Goal: Task Accomplishment & Management: Manage account settings

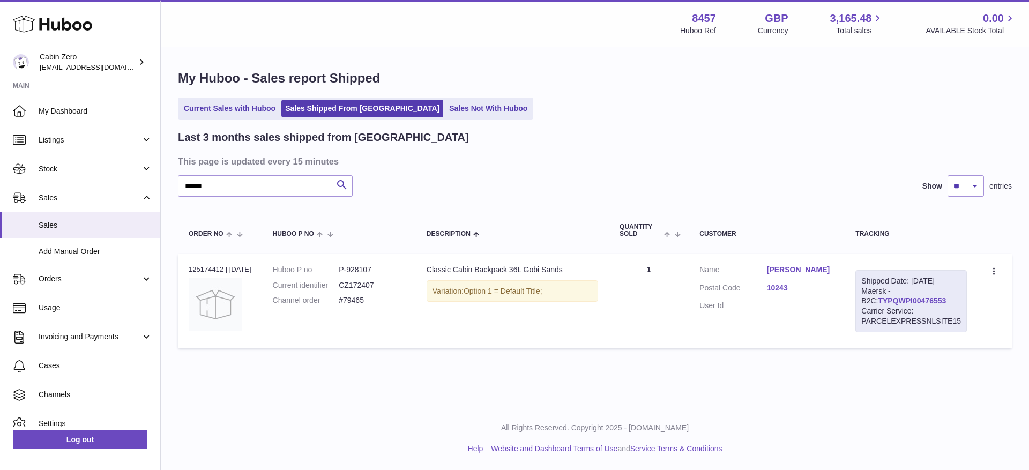
click at [445, 109] on link "Sales Not With Huboo" at bounding box center [488, 109] width 86 height 18
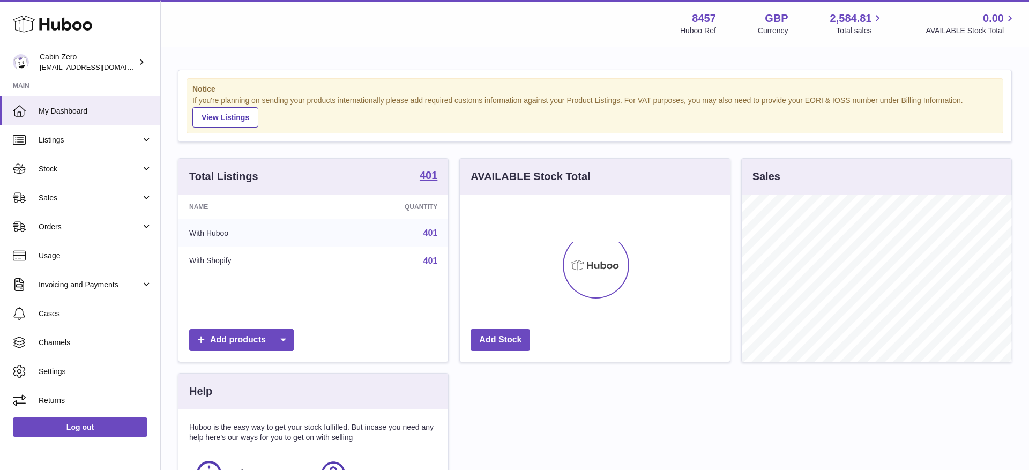
scroll to position [167, 270]
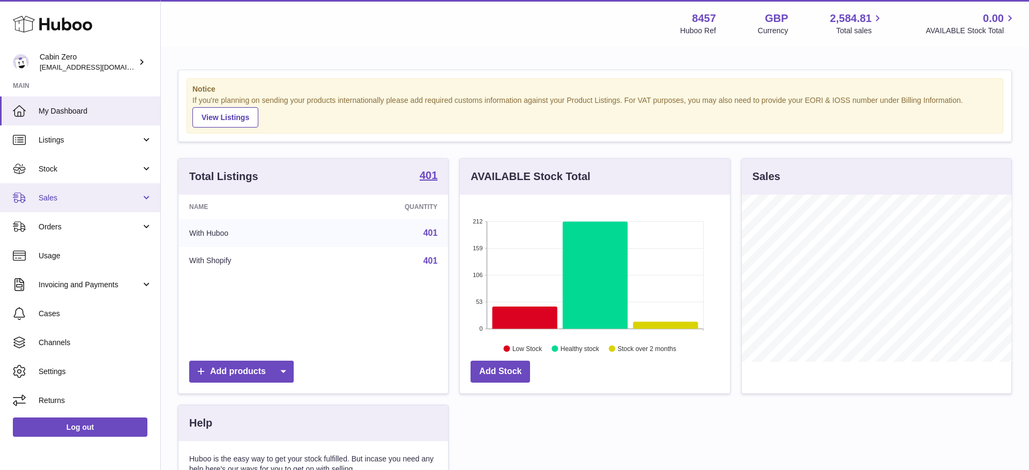
click at [141, 201] on span "Sales" at bounding box center [90, 198] width 102 height 10
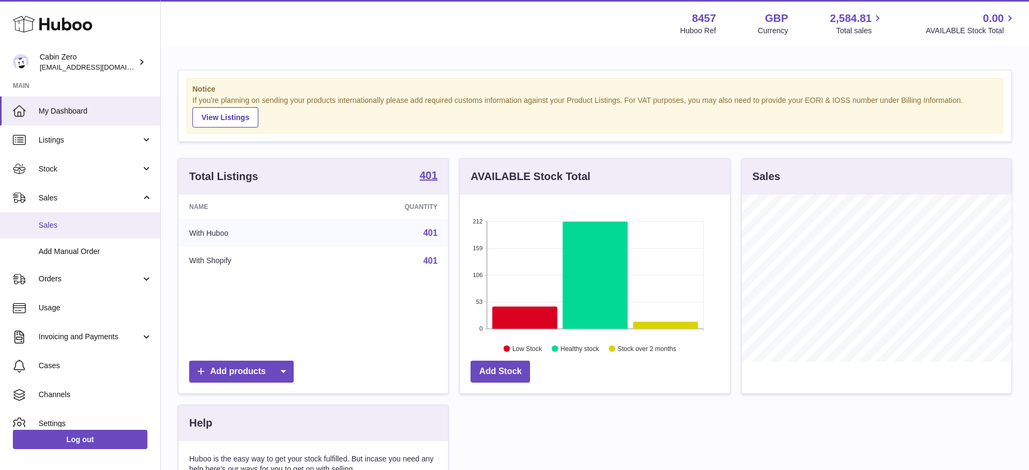
click at [117, 218] on link "Sales" at bounding box center [80, 225] width 160 height 26
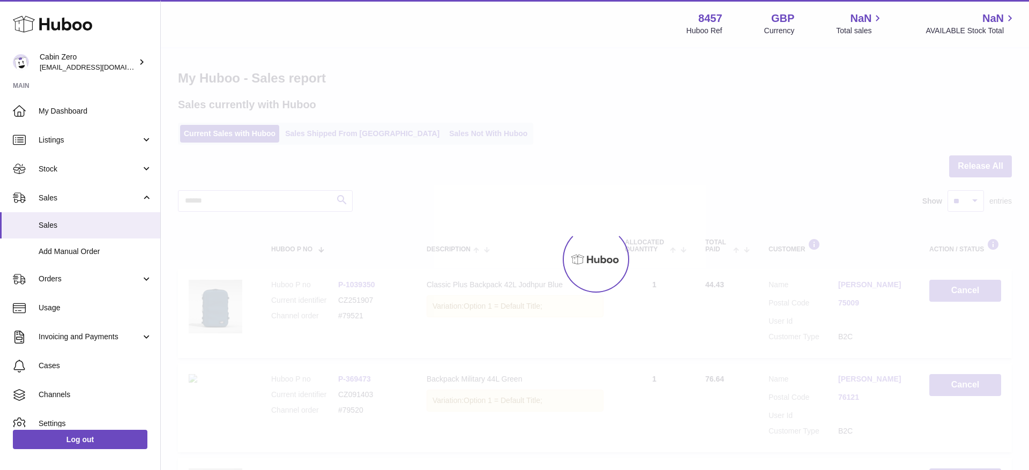
click at [431, 132] on div at bounding box center [595, 259] width 868 height 422
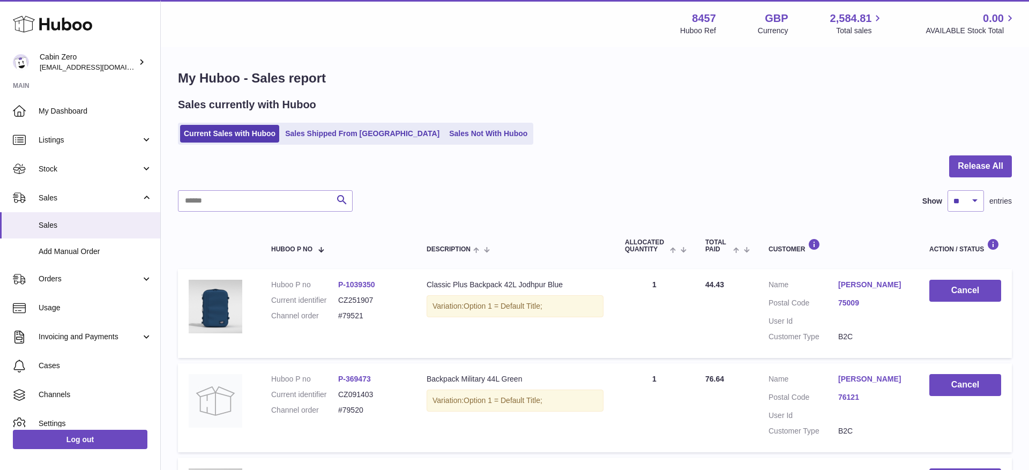
click at [445, 132] on link "Sales Not With Huboo" at bounding box center [488, 134] width 86 height 18
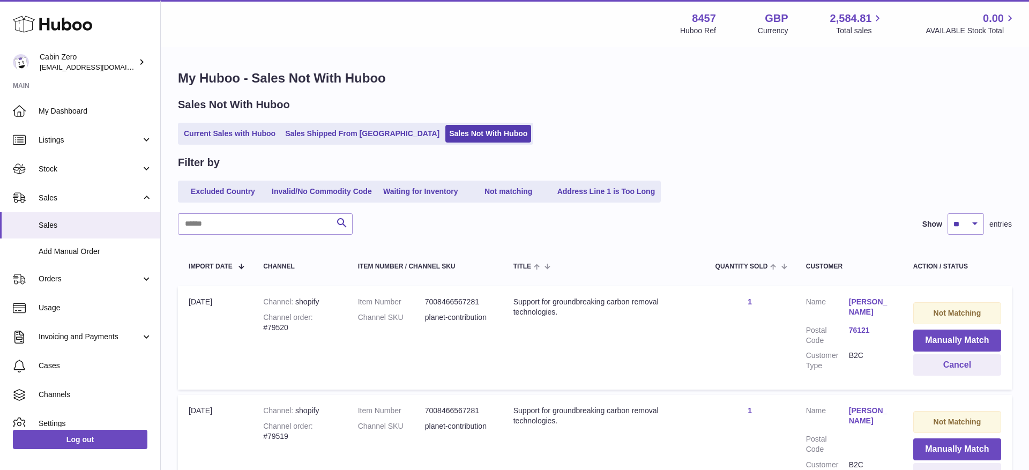
scroll to position [86, 0]
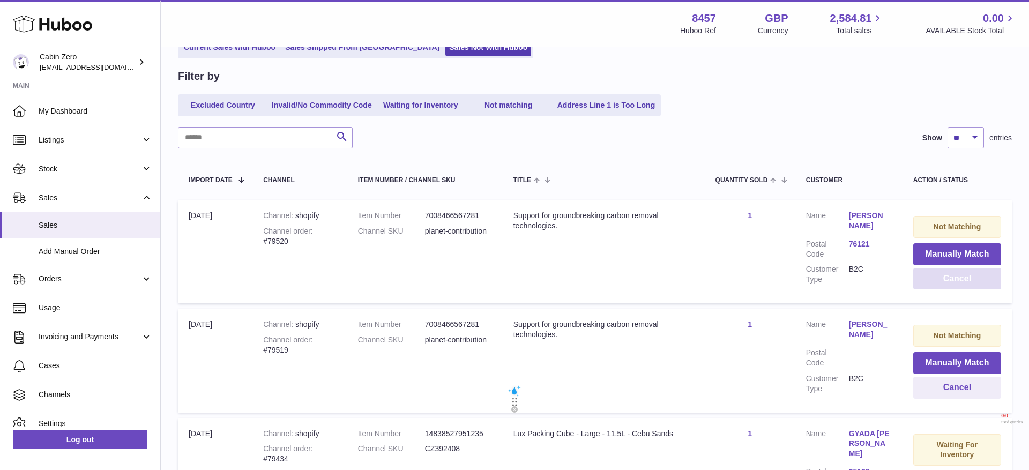
click at [941, 278] on button "Cancel" at bounding box center [957, 279] width 88 height 22
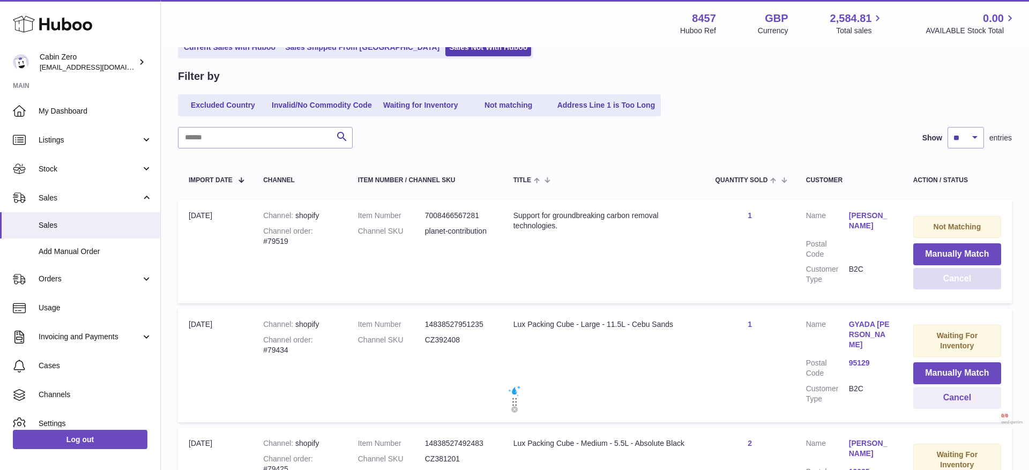
click at [941, 278] on button "Cancel" at bounding box center [957, 279] width 88 height 22
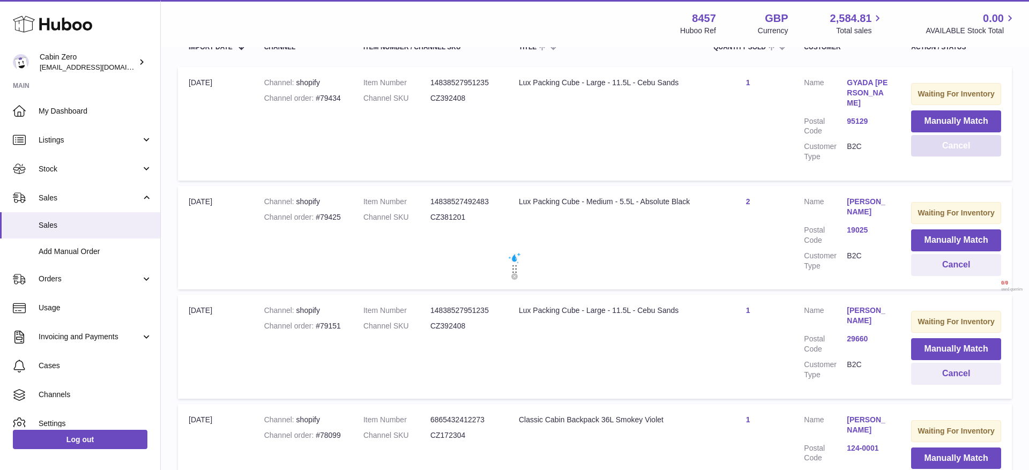
scroll to position [155, 0]
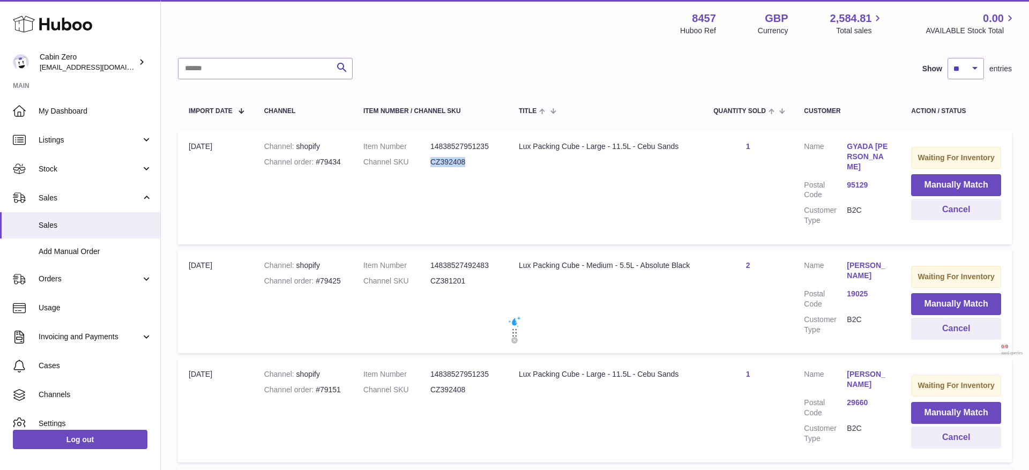
drag, startPoint x: 432, startPoint y: 161, endPoint x: 472, endPoint y: 163, distance: 40.2
click at [472, 163] on dd "CZ392408" at bounding box center [463, 162] width 67 height 10
copy dd "CZ392408"
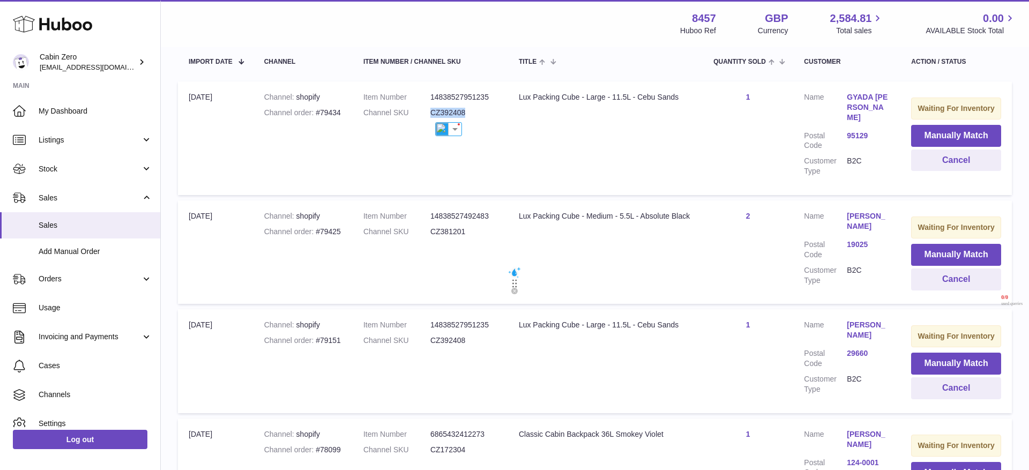
scroll to position [195, 0]
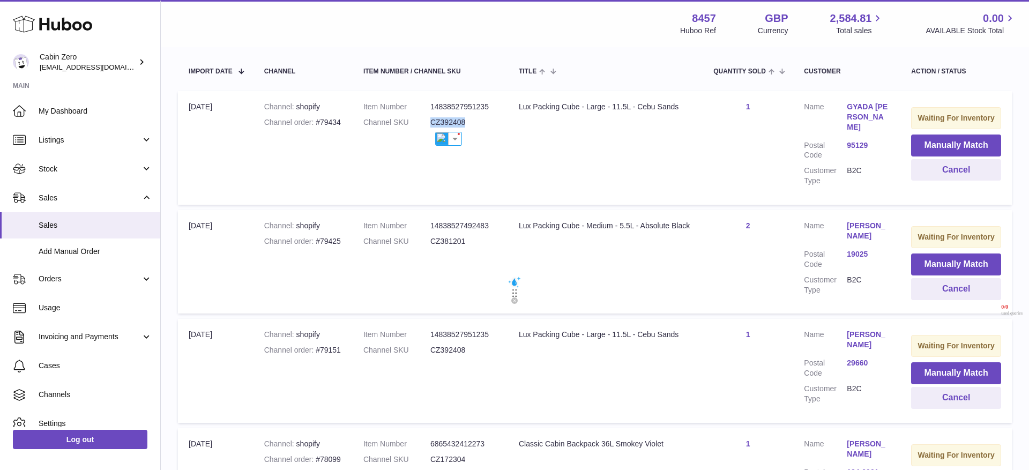
click at [864, 109] on link "GYADA ELENIA MURGANO" at bounding box center [868, 117] width 43 height 31
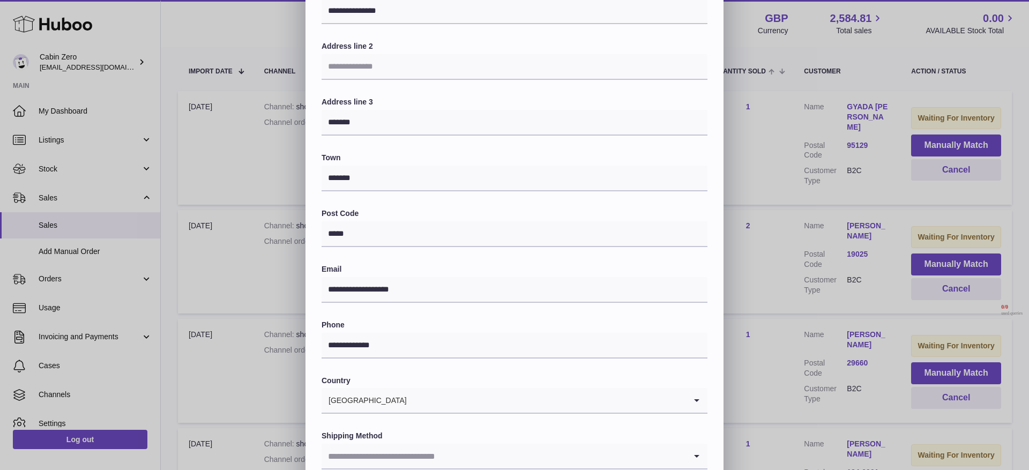
scroll to position [125, 0]
click at [777, 158] on div "**********" at bounding box center [514, 196] width 1029 height 643
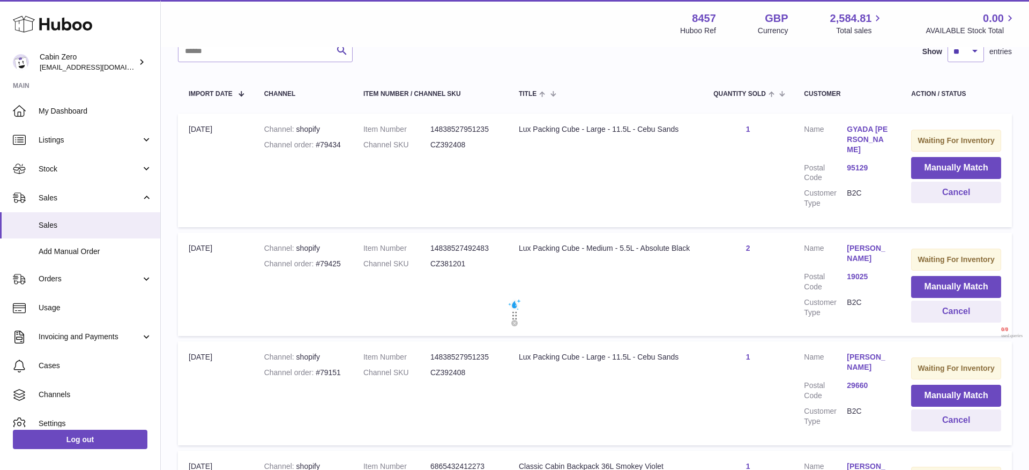
scroll to position [143, 0]
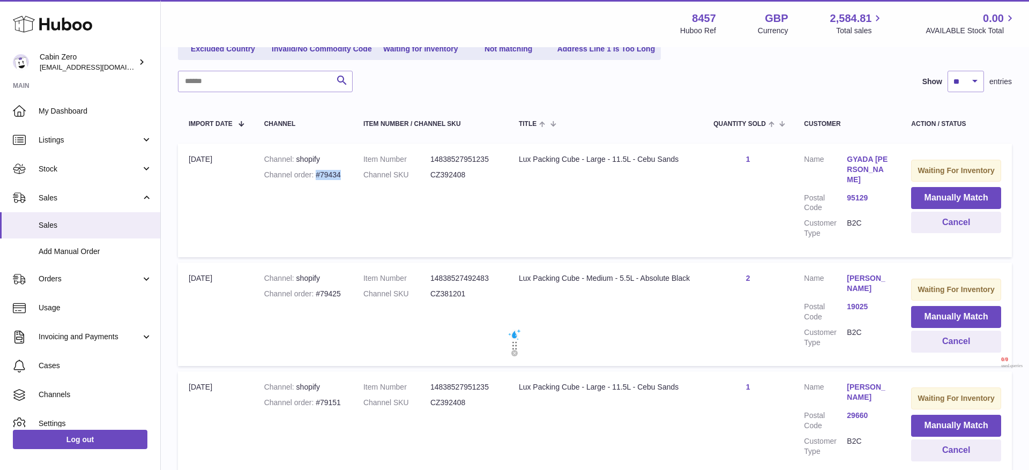
drag, startPoint x: 311, startPoint y: 174, endPoint x: 344, endPoint y: 176, distance: 33.3
click at [344, 176] on td "Channel shopify Channel order #79434" at bounding box center [302, 201] width 99 height 114
copy div "#79434"
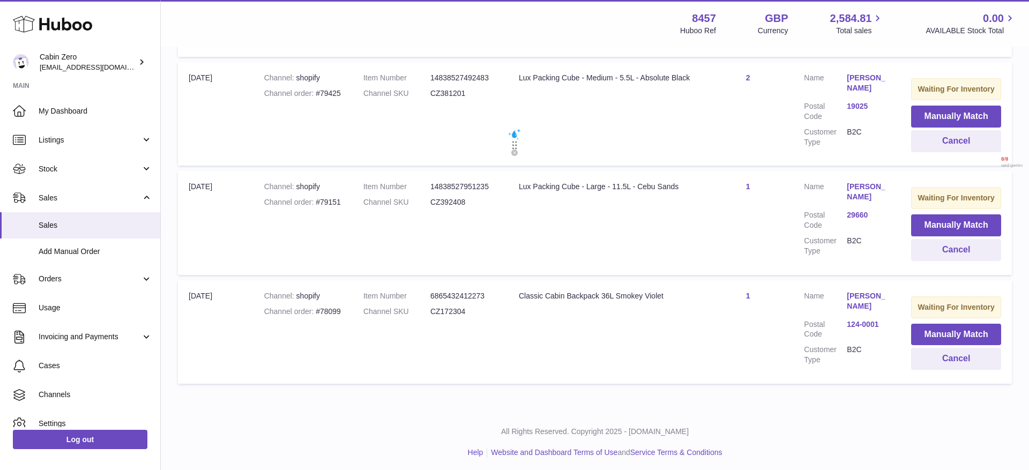
scroll to position [0, 0]
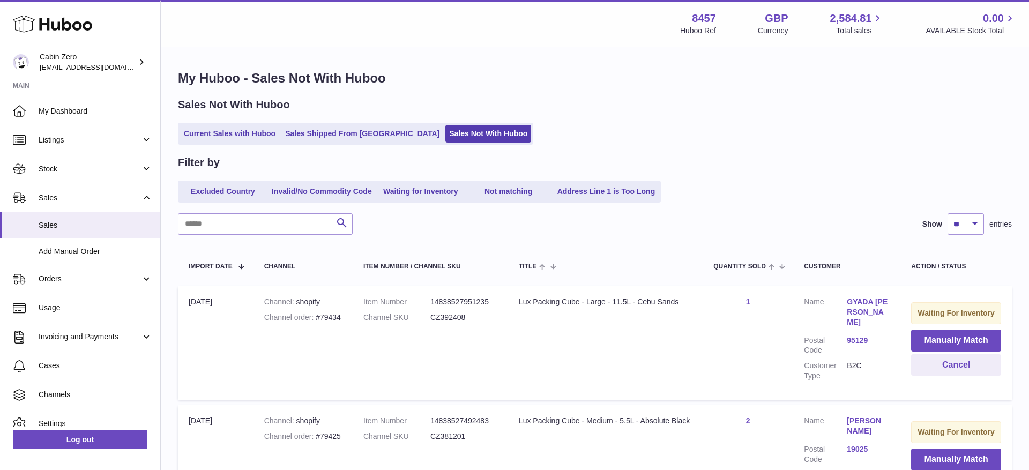
click at [516, 289] on td "Title Lux Packing Cube - Large - 11.5L - Cebu Sands" at bounding box center [605, 343] width 195 height 114
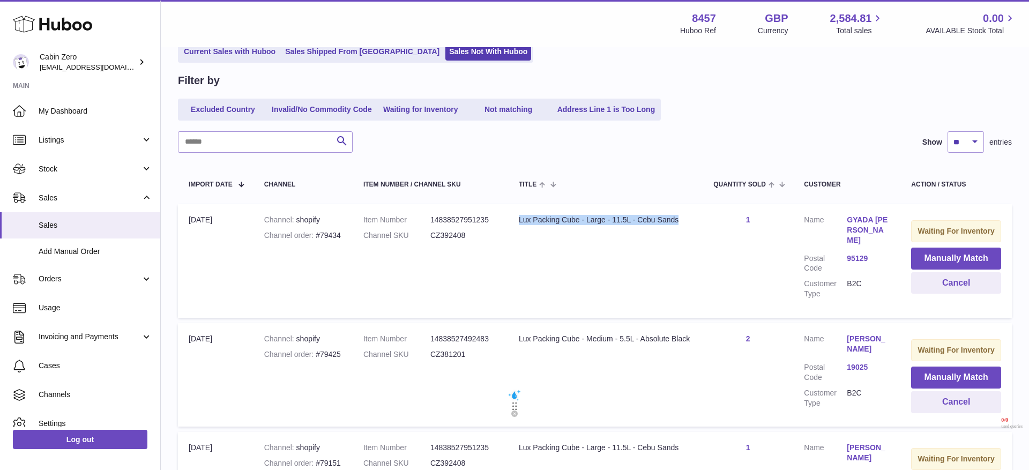
drag, startPoint x: 519, startPoint y: 217, endPoint x: 685, endPoint y: 232, distance: 166.8
click at [685, 232] on td "Title Lux Packing Cube - Large - 11.5L - Cebu Sands" at bounding box center [605, 261] width 195 height 114
copy div "Lux Packing Cube - Large - 11.5L - Cebu Sands"
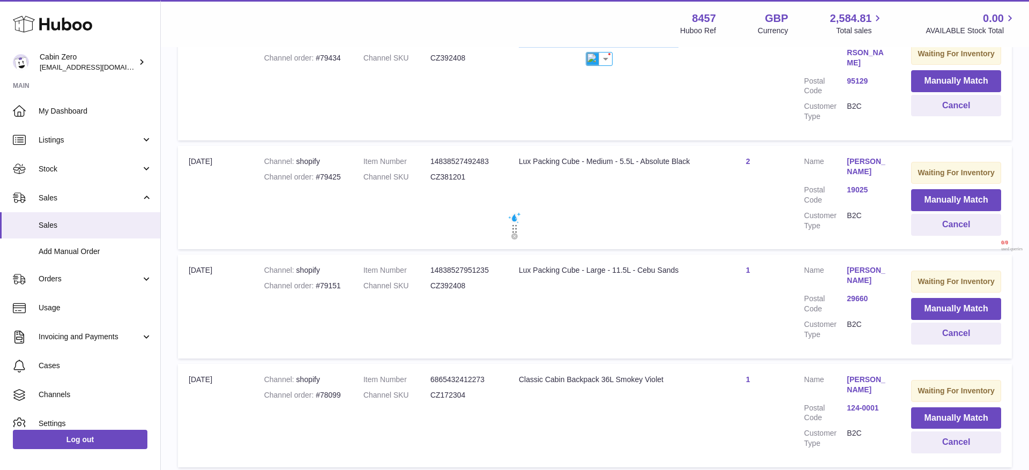
scroll to position [260, 0]
drag, startPoint x: 432, startPoint y: 286, endPoint x: 448, endPoint y: 286, distance: 16.1
click at [448, 286] on dd "CZ392408" at bounding box center [463, 285] width 67 height 10
drag, startPoint x: 313, startPoint y: 284, endPoint x: 352, endPoint y: 284, distance: 38.0
click at [352, 284] on td "Channel shopify Channel order #79151" at bounding box center [302, 305] width 99 height 103
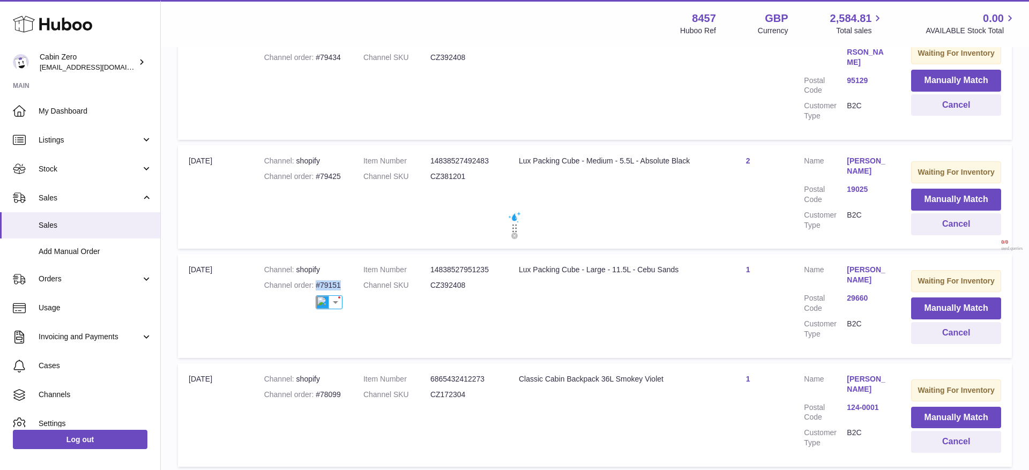
copy div "#79151"
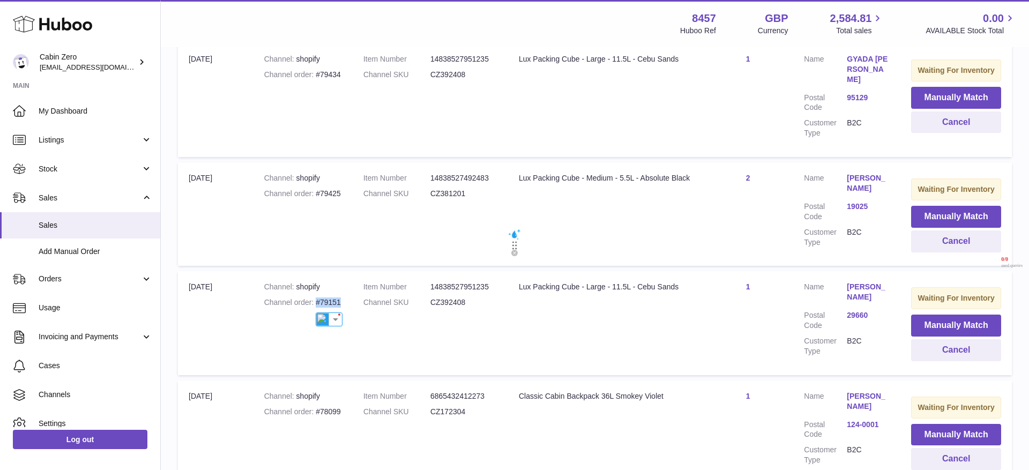
scroll to position [228, 0]
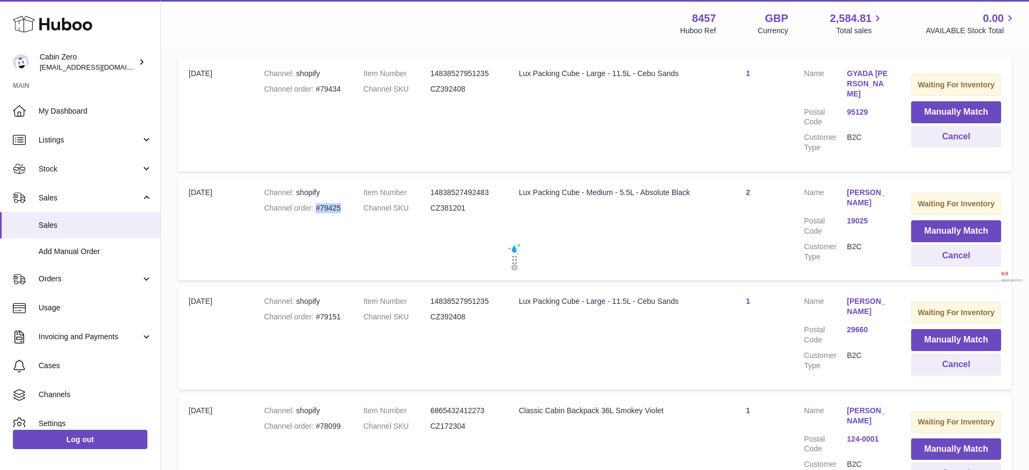
drag, startPoint x: 315, startPoint y: 205, endPoint x: 344, endPoint y: 205, distance: 29.5
click at [344, 205] on td "Channel shopify Channel order #79425" at bounding box center [302, 228] width 99 height 103
copy div "#79425"
click at [141, 198] on link "Sales" at bounding box center [80, 197] width 160 height 29
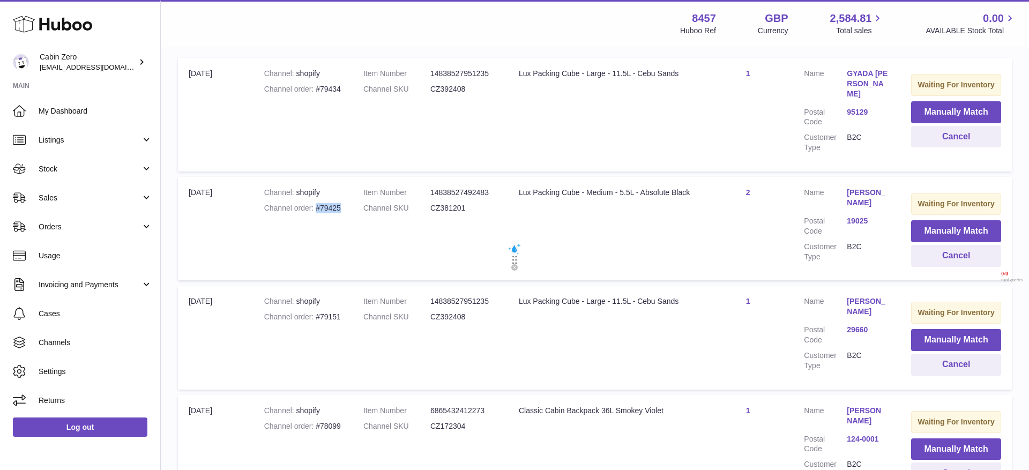
click at [98, 222] on ul "My Dashboard Listings Not with Huboo Listings with Huboo Bundles Stock Stock St…" at bounding box center [80, 255] width 160 height 318
click at [98, 222] on span "Orders" at bounding box center [90, 227] width 102 height 10
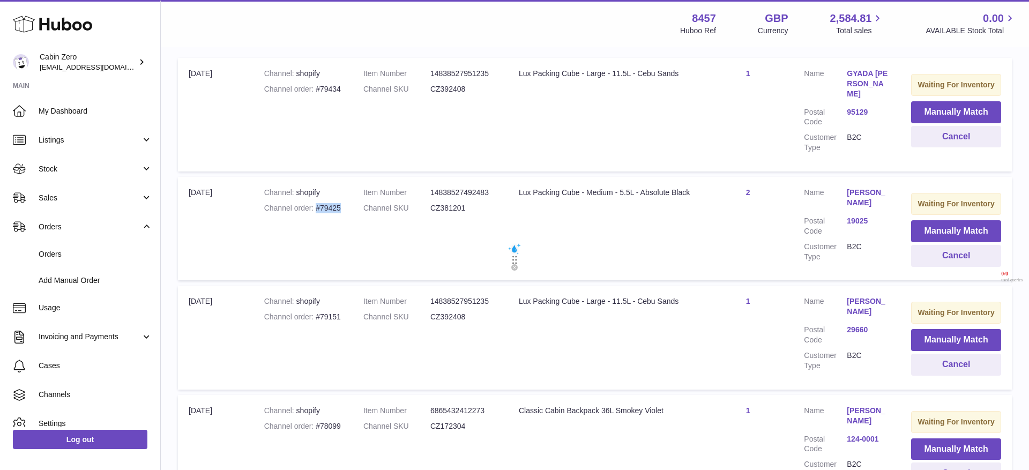
scroll to position [0, 0]
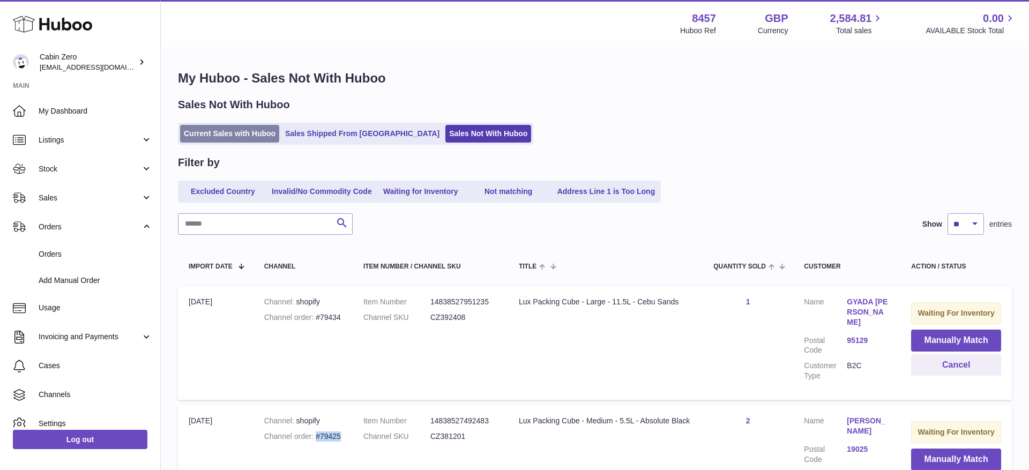
click at [235, 137] on link "Current Sales with Huboo" at bounding box center [229, 134] width 99 height 18
click at [235, 136] on link "Current Sales with Huboo" at bounding box center [229, 134] width 99 height 18
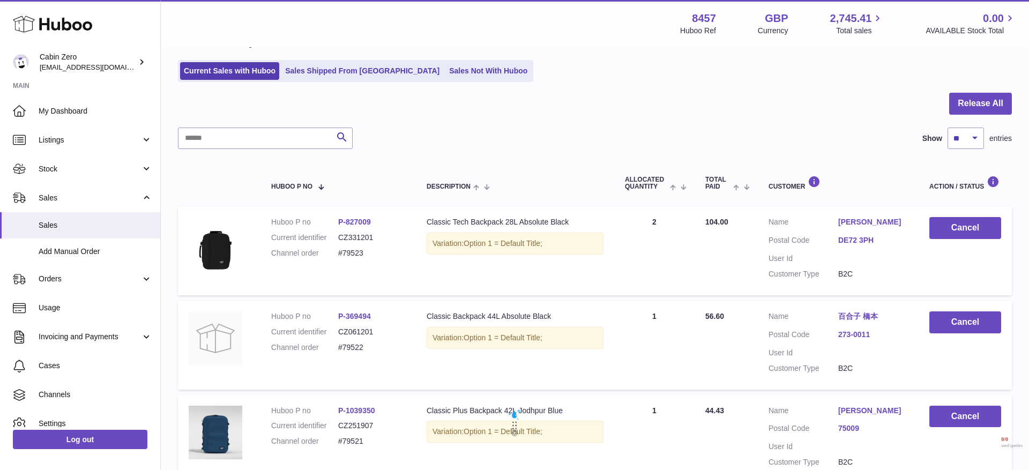
scroll to position [63, 0]
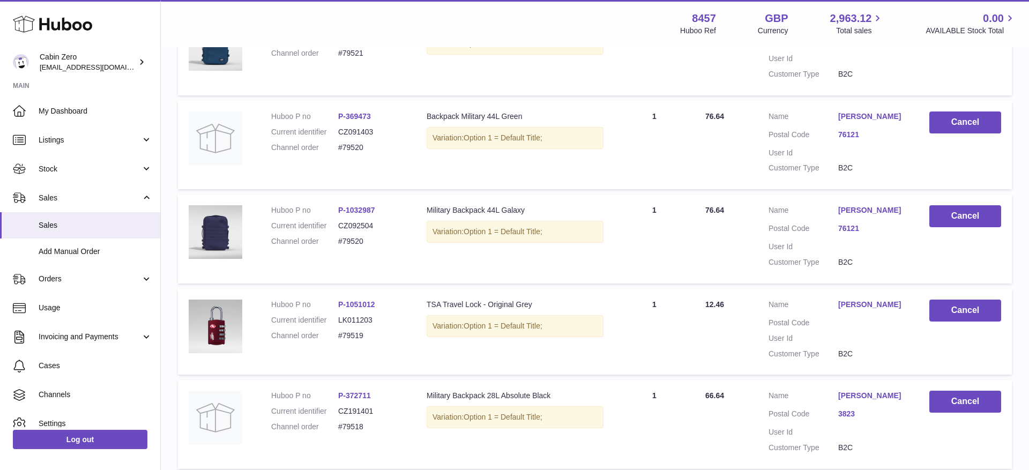
scroll to position [833, 0]
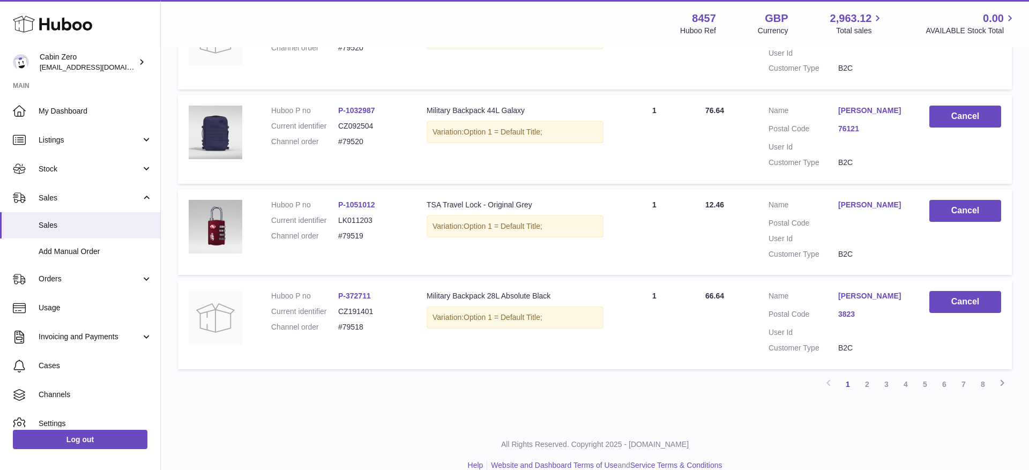
click at [850, 204] on link "[PERSON_NAME]" at bounding box center [873, 205] width 70 height 10
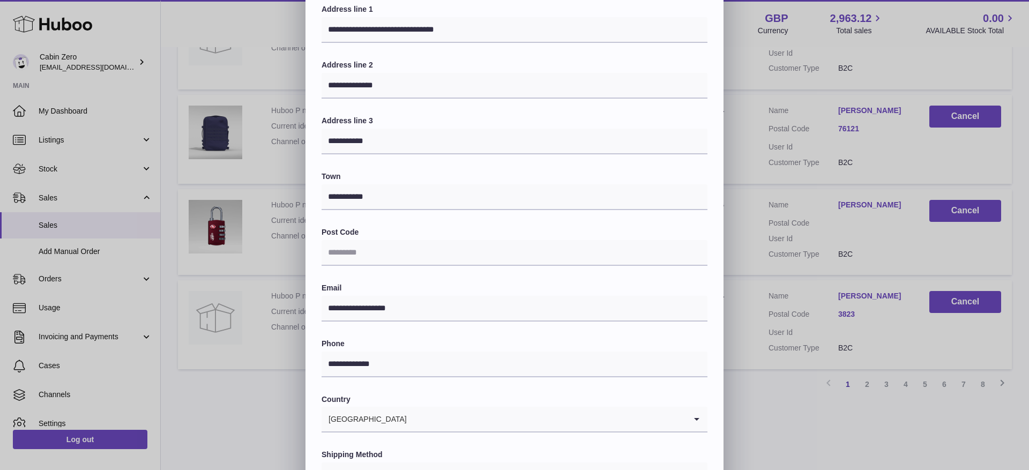
scroll to position [198, 0]
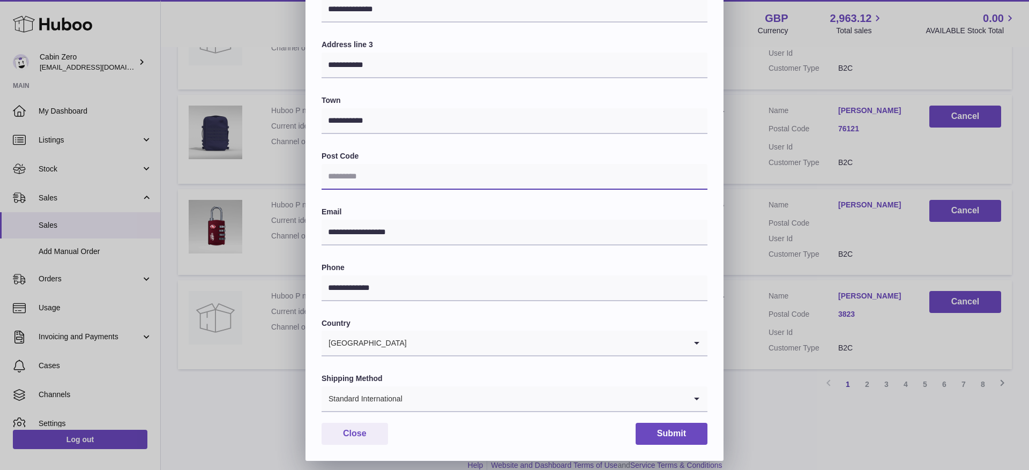
click at [406, 173] on input "text" at bounding box center [515, 177] width 386 height 26
paste input "*****"
type input "*****"
click at [481, 151] on label "Post Code" at bounding box center [515, 156] width 386 height 10
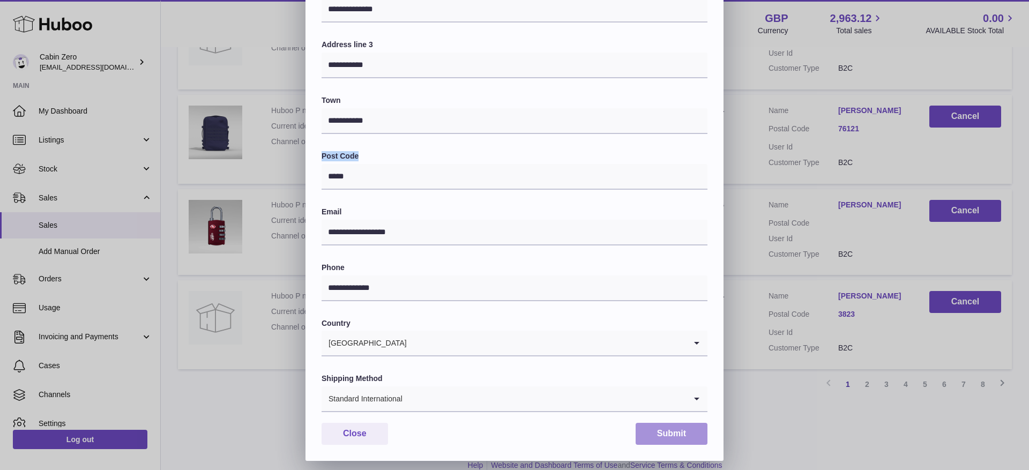
click at [652, 432] on button "Submit" at bounding box center [672, 434] width 72 height 22
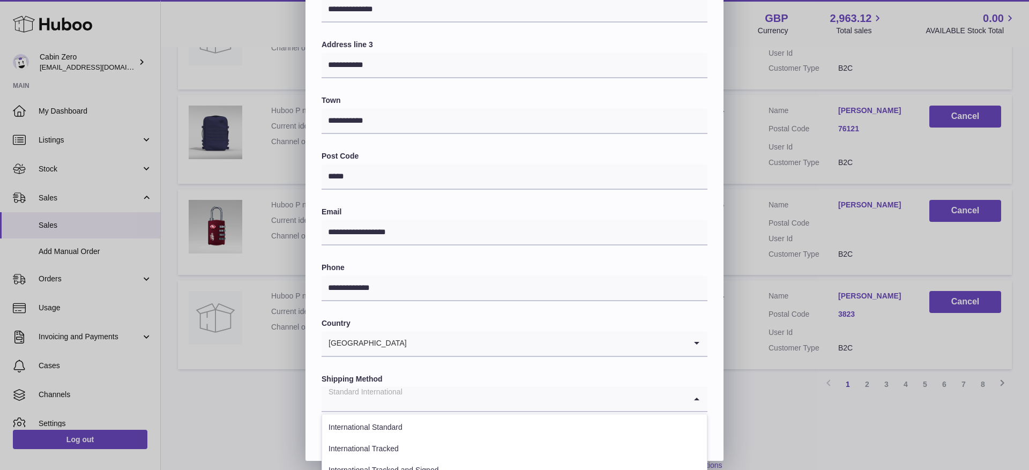
click at [658, 397] on input "Search for option" at bounding box center [504, 398] width 364 height 25
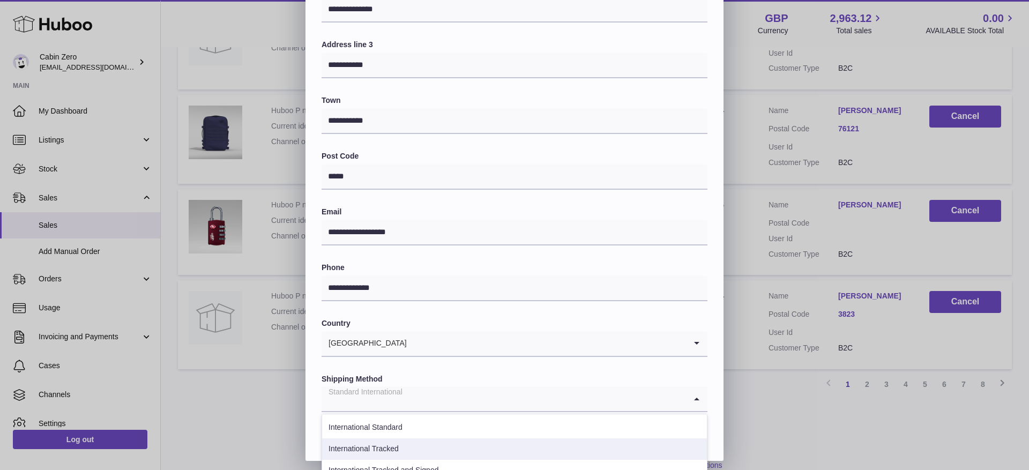
click at [524, 444] on li "International Tracked" at bounding box center [514, 448] width 385 height 21
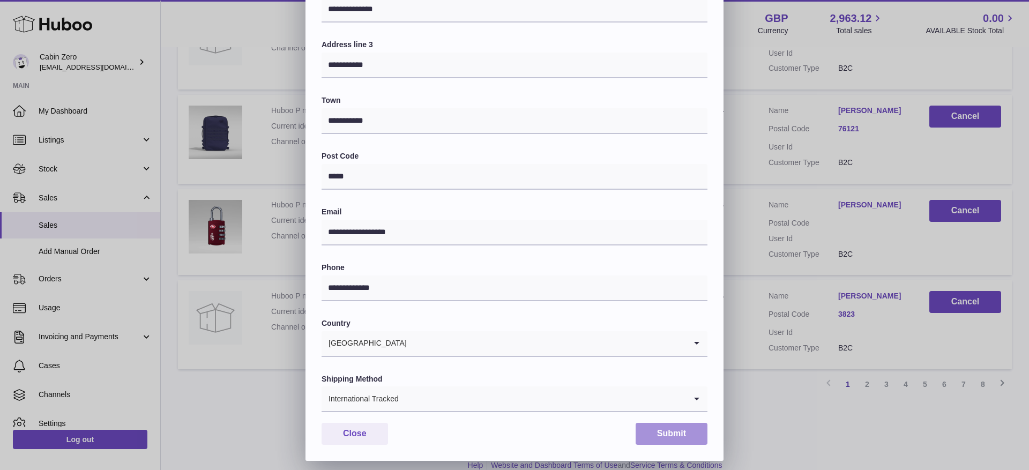
click at [652, 434] on button "Submit" at bounding box center [672, 434] width 72 height 22
click at [778, 427] on div "**********" at bounding box center [514, 134] width 1029 height 654
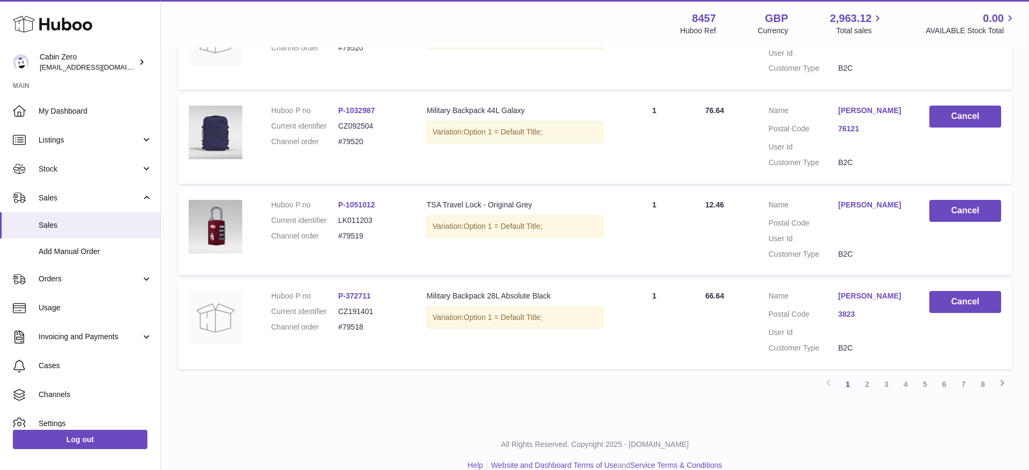
click at [857, 208] on link "[PERSON_NAME]" at bounding box center [873, 205] width 70 height 10
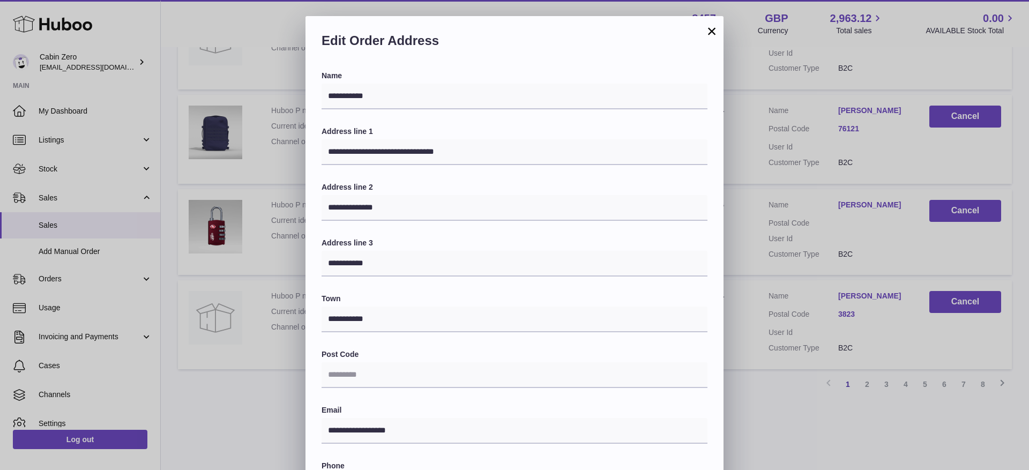
scroll to position [205, 0]
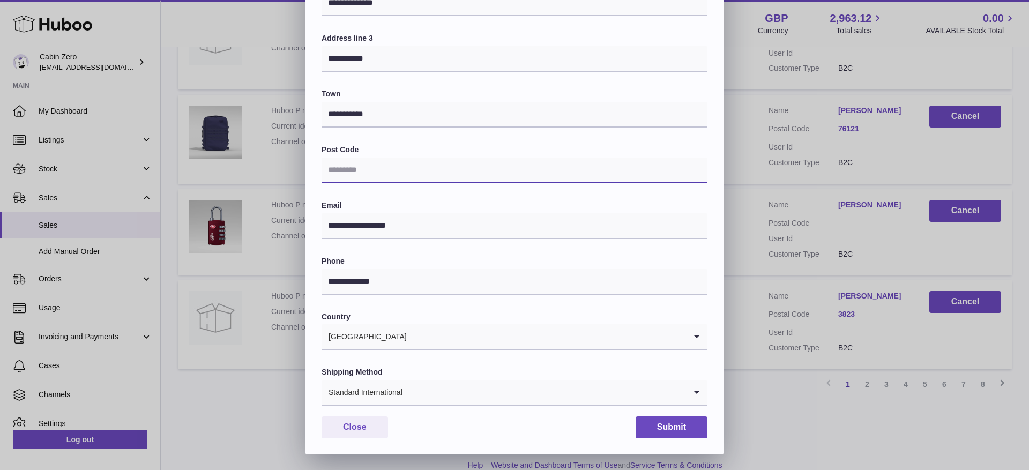
click at [400, 171] on input "text" at bounding box center [515, 171] width 386 height 26
paste input "*****"
type input "*****"
click at [413, 140] on div "**********" at bounding box center [515, 136] width 386 height 540
click at [421, 383] on input "Search for option" at bounding box center [544, 392] width 283 height 25
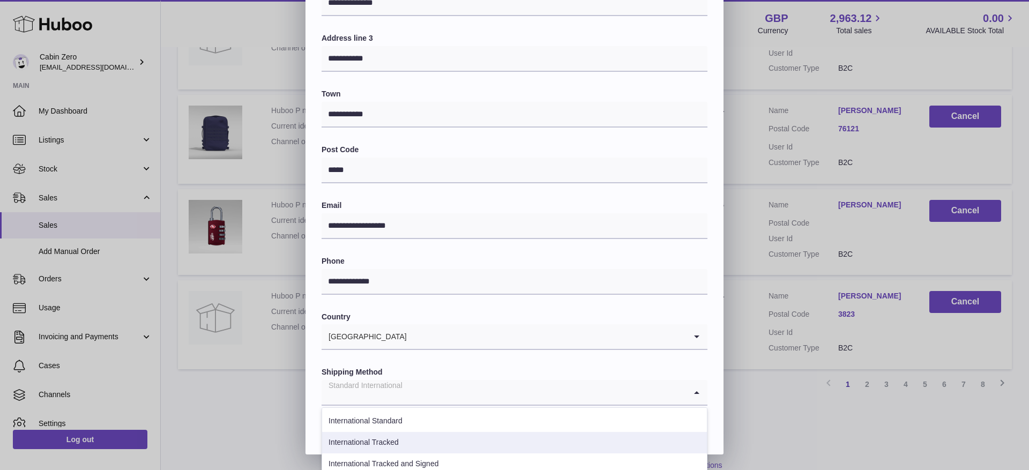
click at [393, 436] on li "International Tracked" at bounding box center [514, 442] width 385 height 21
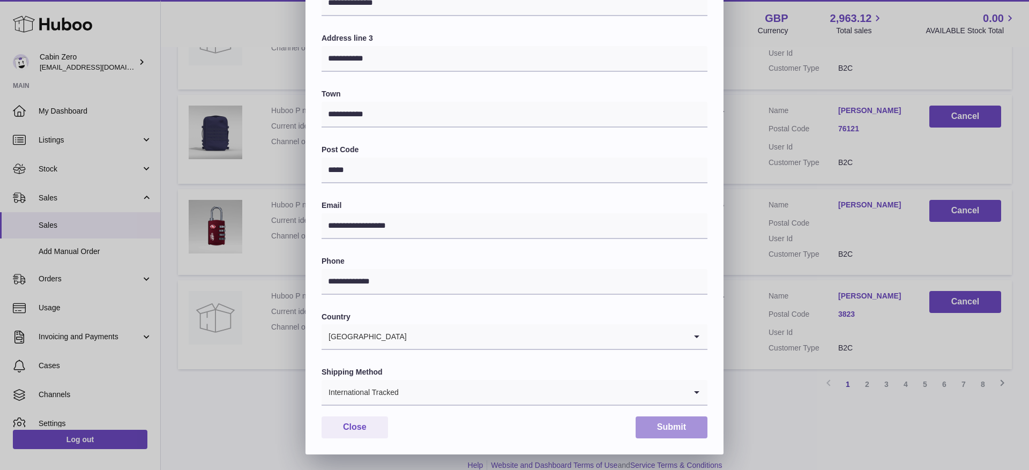
click at [663, 431] on button "Submit" at bounding box center [672, 427] width 72 height 22
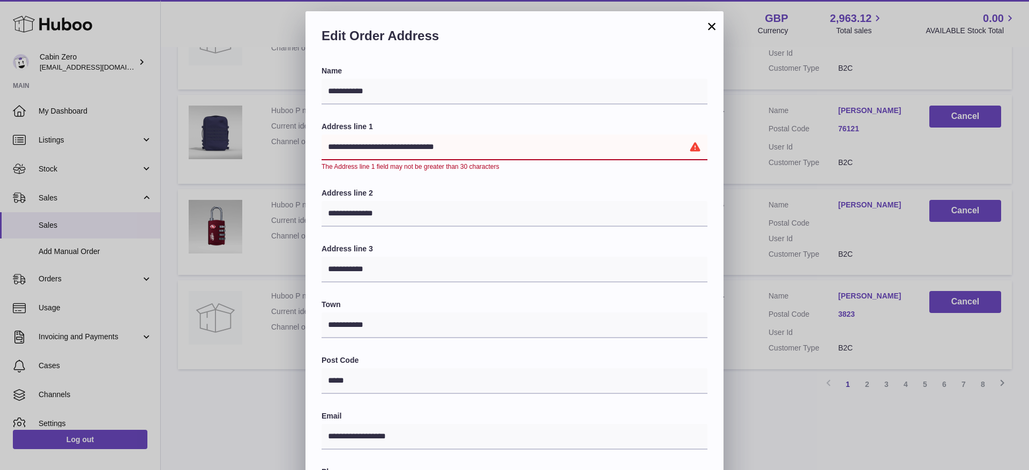
scroll to position [0, 0]
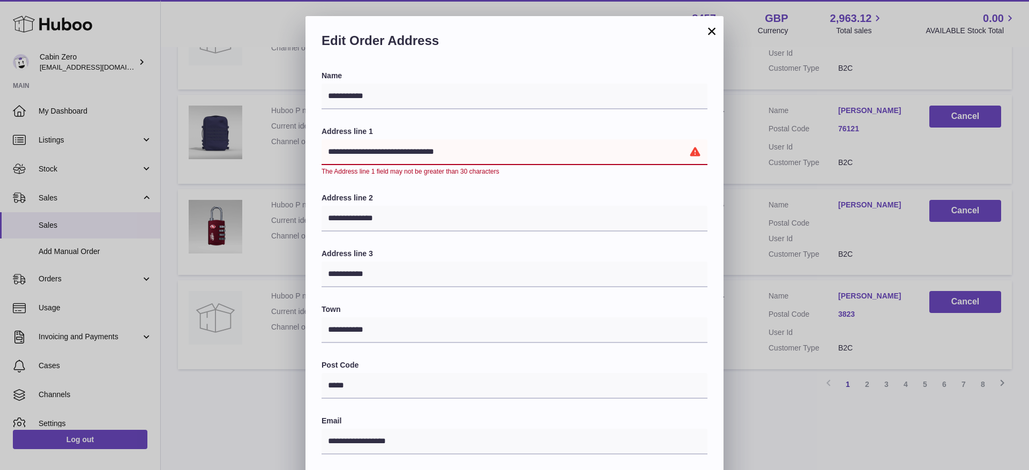
click at [410, 162] on input "**********" at bounding box center [515, 152] width 386 height 26
drag, startPoint x: 410, startPoint y: 152, endPoint x: 470, endPoint y: 153, distance: 60.0
click at [470, 153] on input "**********" at bounding box center [515, 152] width 386 height 26
click at [412, 153] on input "**********" at bounding box center [515, 152] width 386 height 26
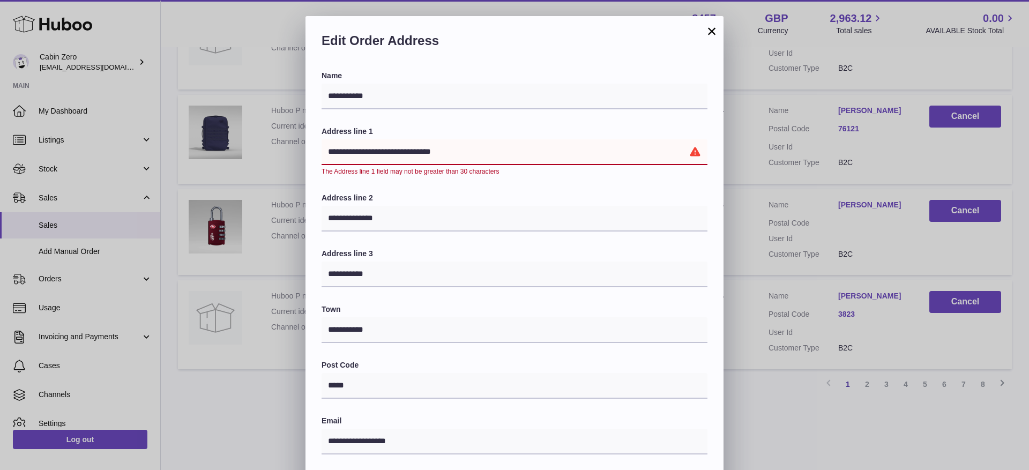
click at [409, 152] on input "**********" at bounding box center [515, 152] width 386 height 26
click at [434, 151] on input "**********" at bounding box center [515, 152] width 386 height 26
click at [446, 155] on input "**********" at bounding box center [515, 152] width 386 height 26
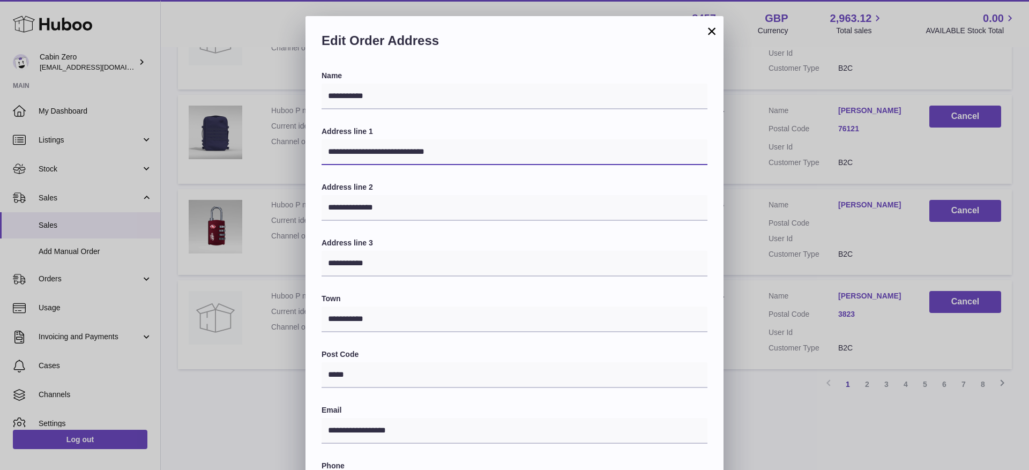
scroll to position [205, 0]
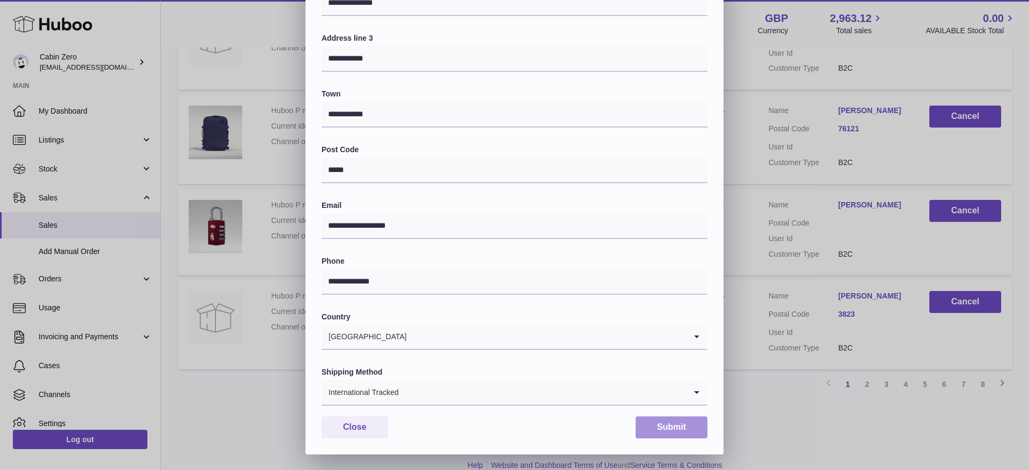
type input "**********"
click at [676, 430] on button "Submit" at bounding box center [672, 427] width 72 height 22
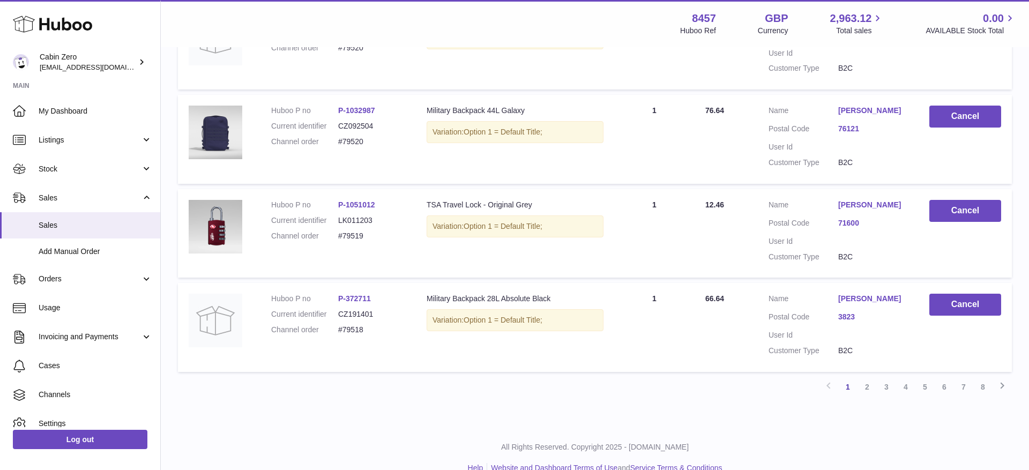
click at [855, 202] on link "[PERSON_NAME]" at bounding box center [873, 205] width 70 height 10
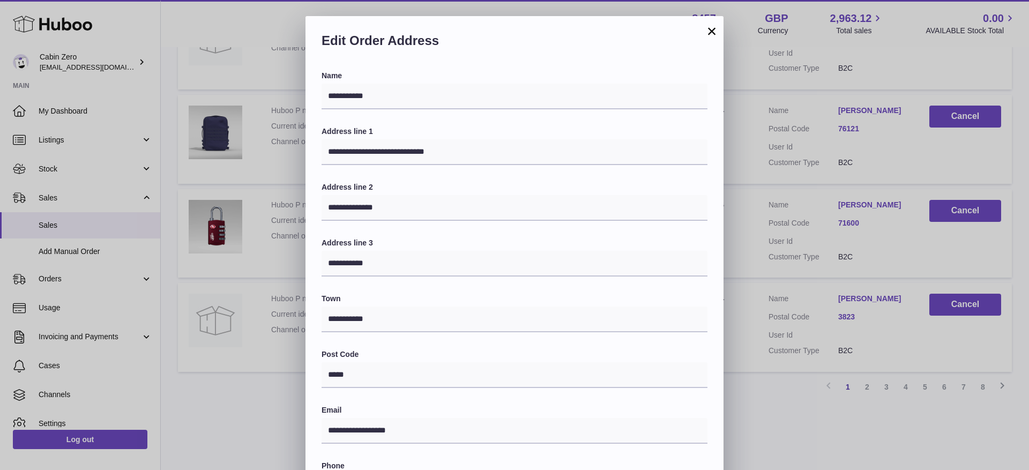
click at [716, 28] on button "×" at bounding box center [711, 31] width 13 height 13
